Goal: Information Seeking & Learning: Learn about a topic

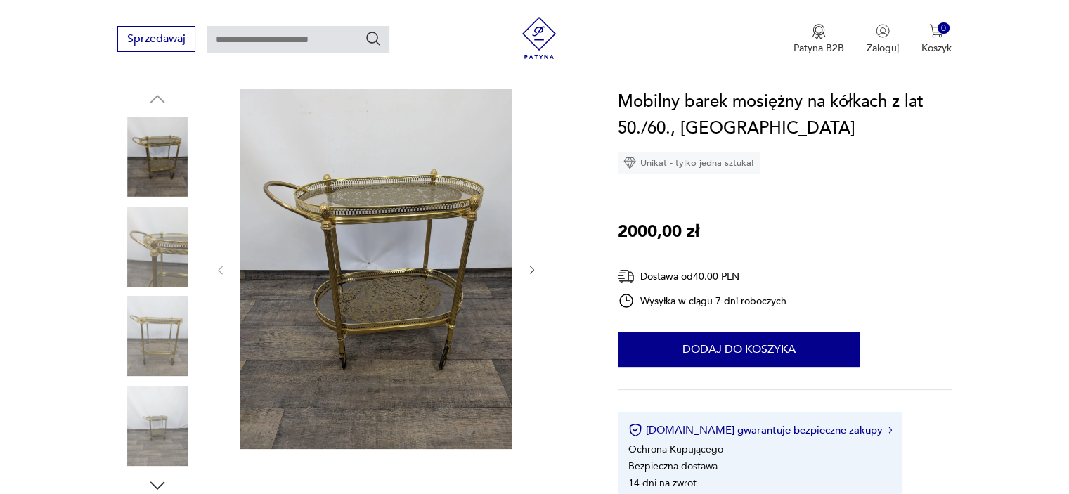
click at [530, 270] on icon "button" at bounding box center [532, 270] width 12 height 12
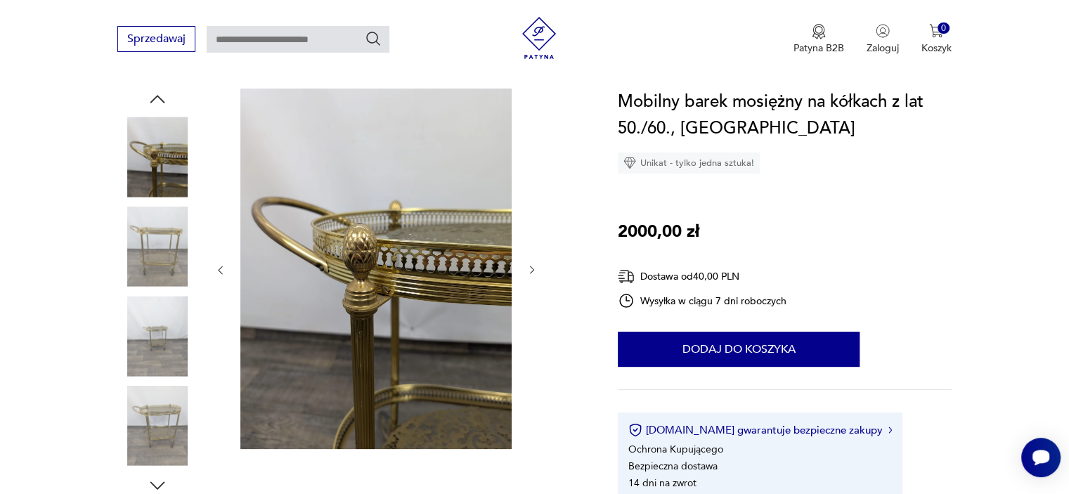
click at [219, 271] on icon "button" at bounding box center [221, 270] width 4 height 8
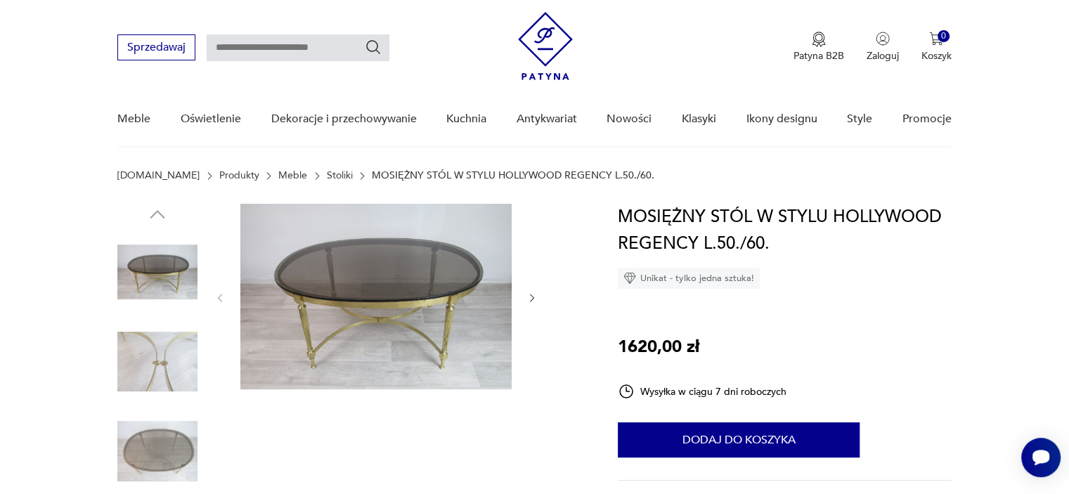
scroll to position [112, 0]
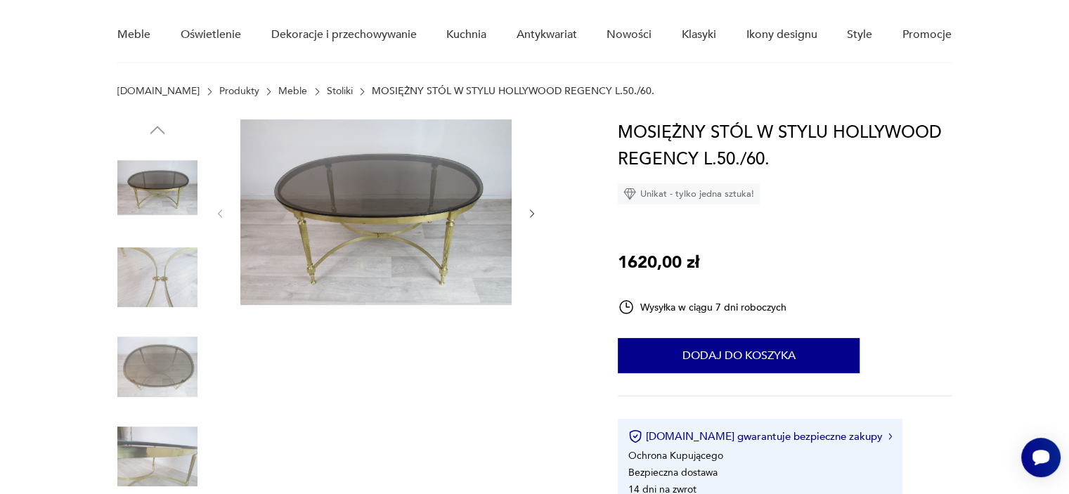
click at [382, 233] on img at bounding box center [375, 212] width 271 height 186
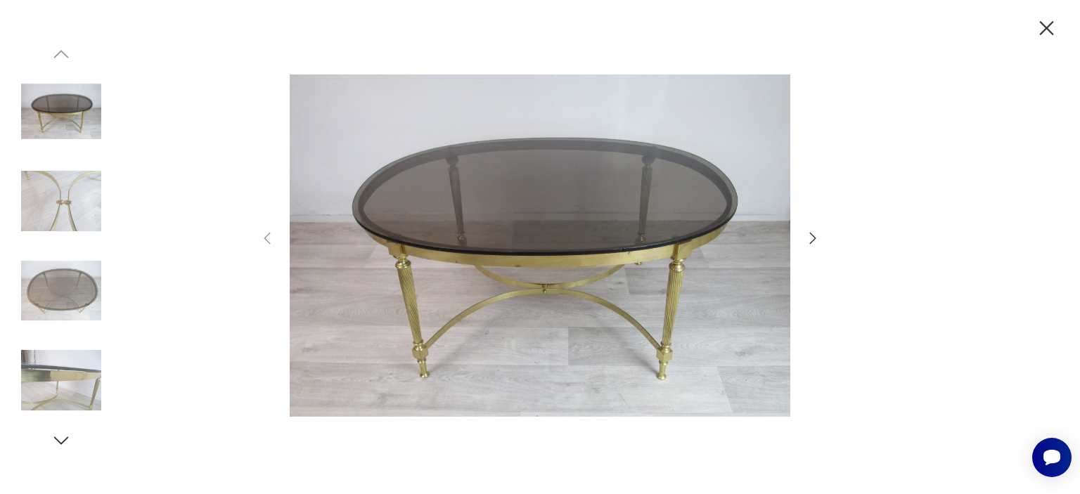
click at [810, 238] on icon "button" at bounding box center [812, 238] width 17 height 17
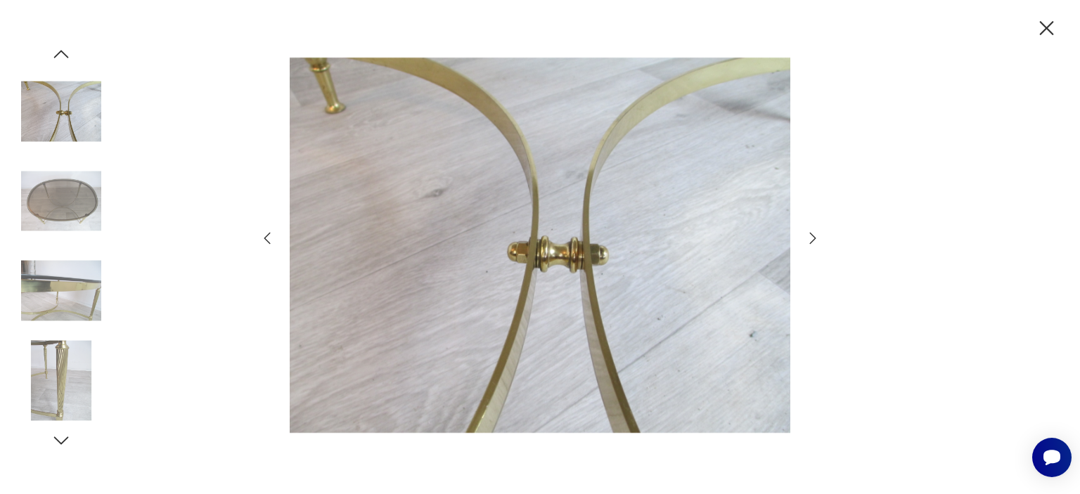
click at [810, 238] on icon "button" at bounding box center [812, 238] width 17 height 17
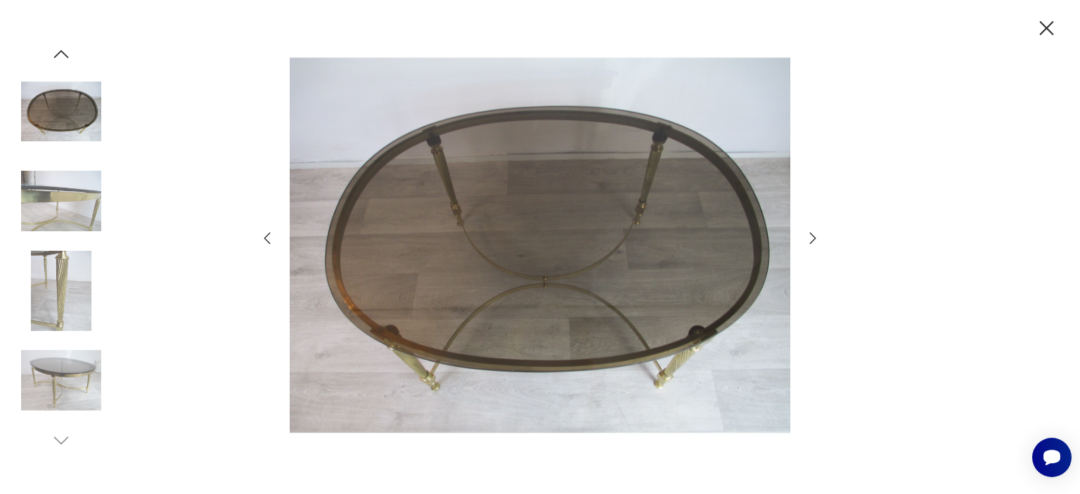
click at [810, 238] on icon "button" at bounding box center [812, 238] width 17 height 17
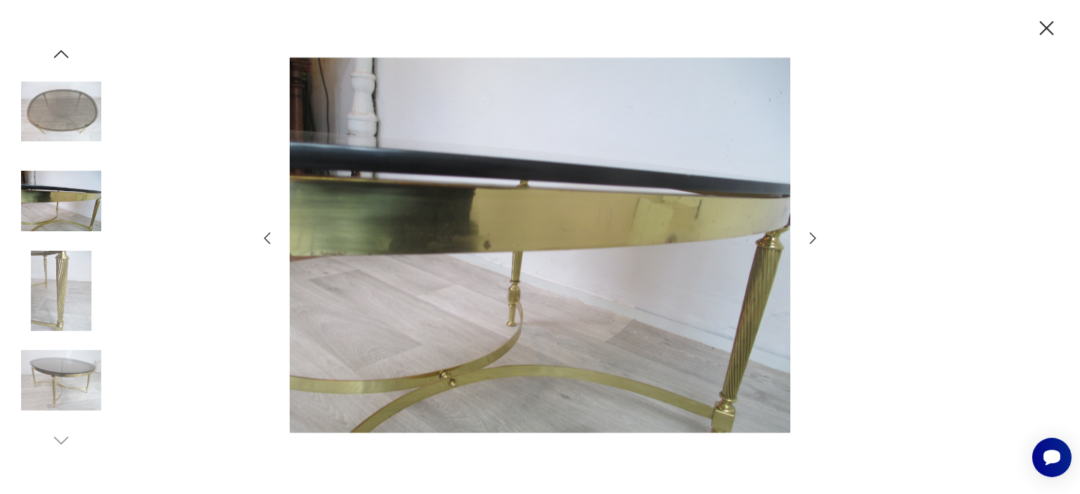
click at [810, 238] on icon "button" at bounding box center [812, 238] width 17 height 17
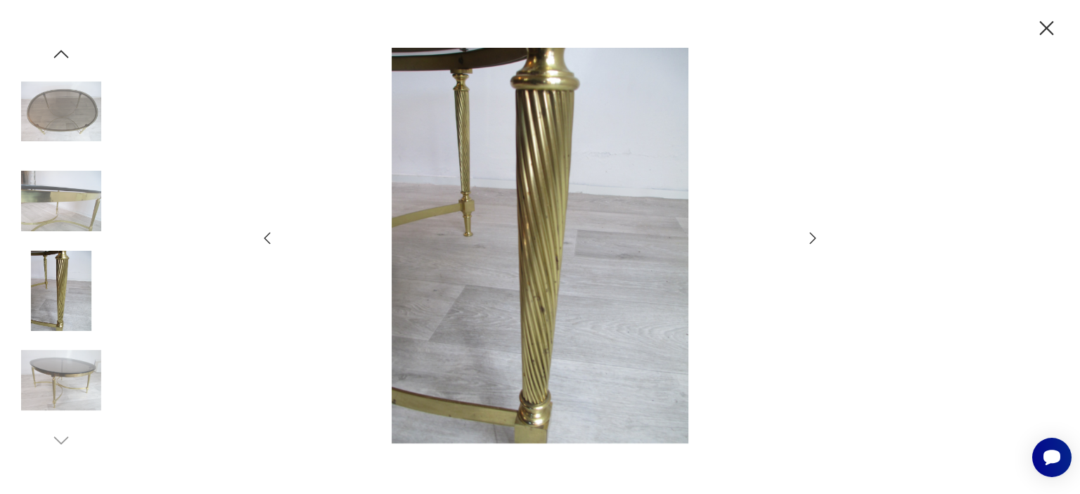
click at [810, 238] on icon "button" at bounding box center [812, 238] width 17 height 17
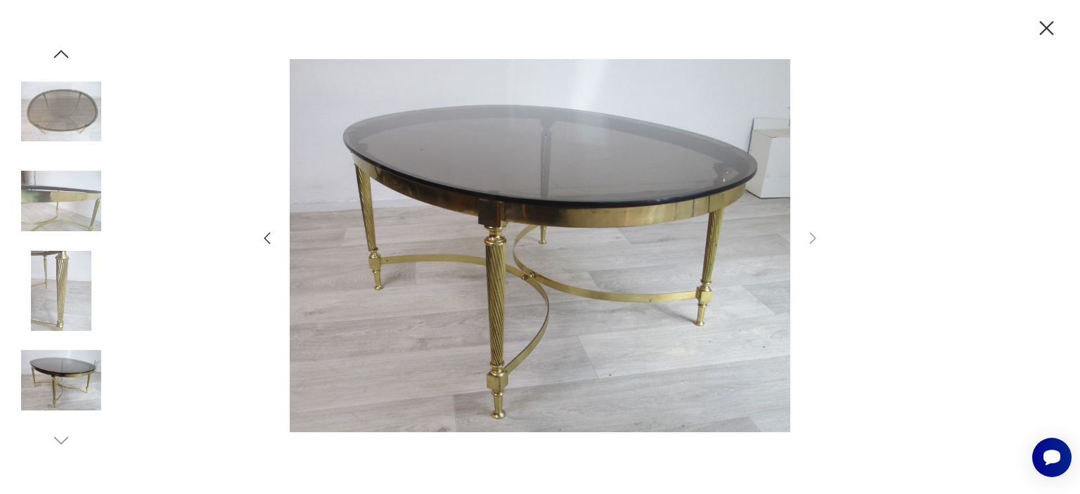
click at [1051, 27] on icon "button" at bounding box center [1046, 28] width 25 height 25
